Goal: Transaction & Acquisition: Obtain resource

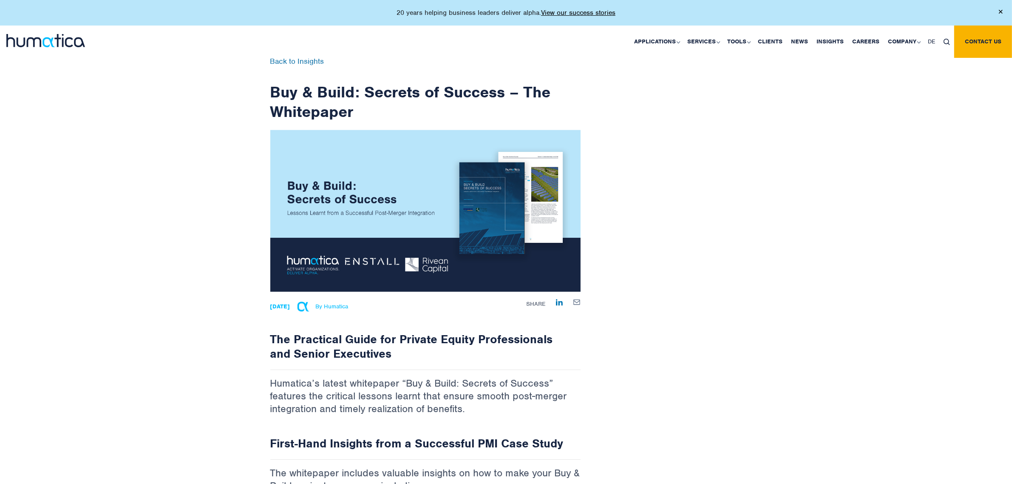
click at [397, 216] on img at bounding box center [425, 211] width 310 height 162
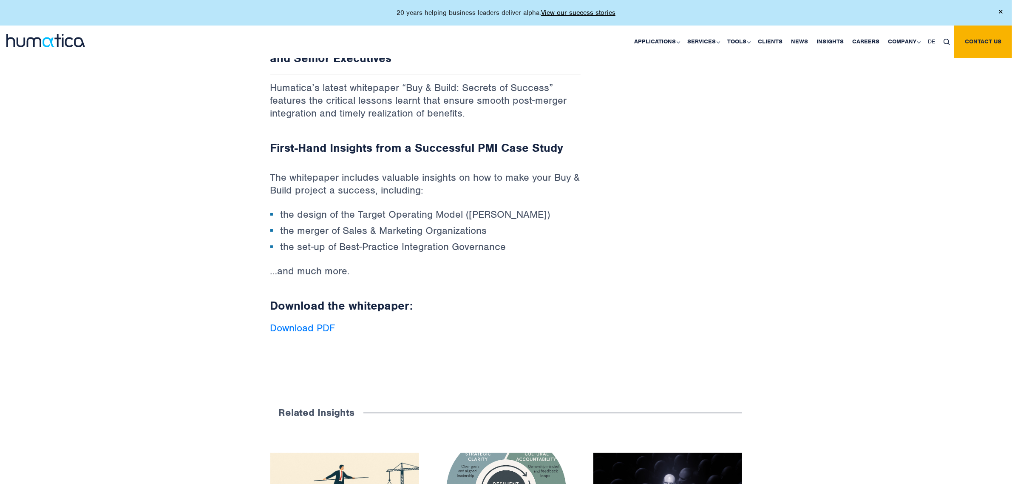
scroll to position [319, 0]
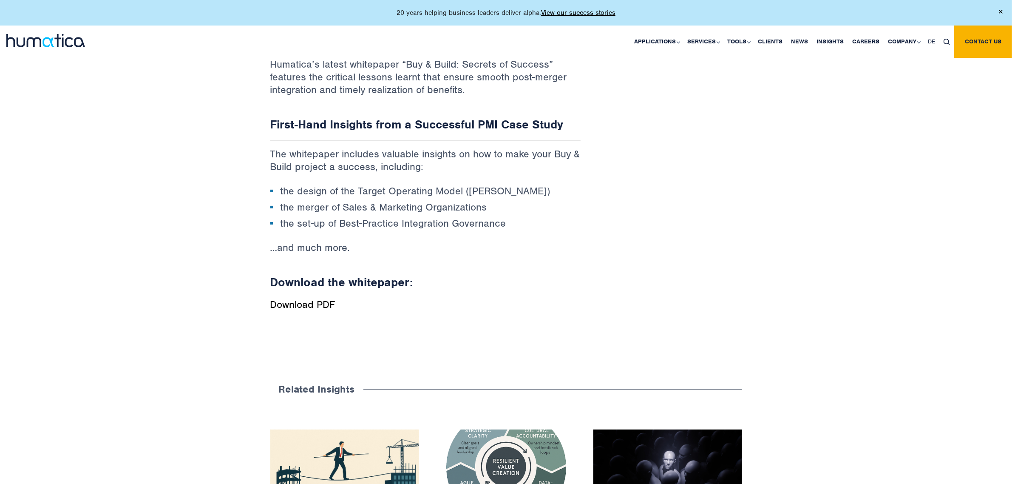
click at [319, 303] on link "Download PDF" at bounding box center [302, 304] width 65 height 13
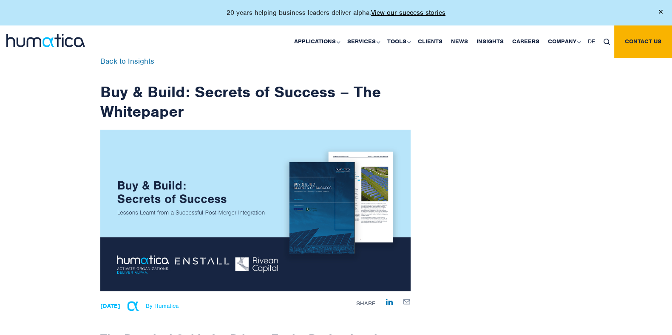
scroll to position [319, 0]
